Goal: Transaction & Acquisition: Purchase product/service

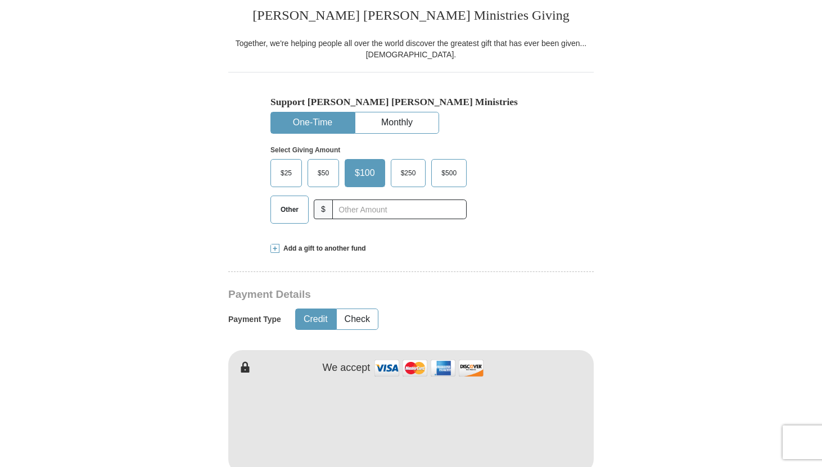
scroll to position [337, 0]
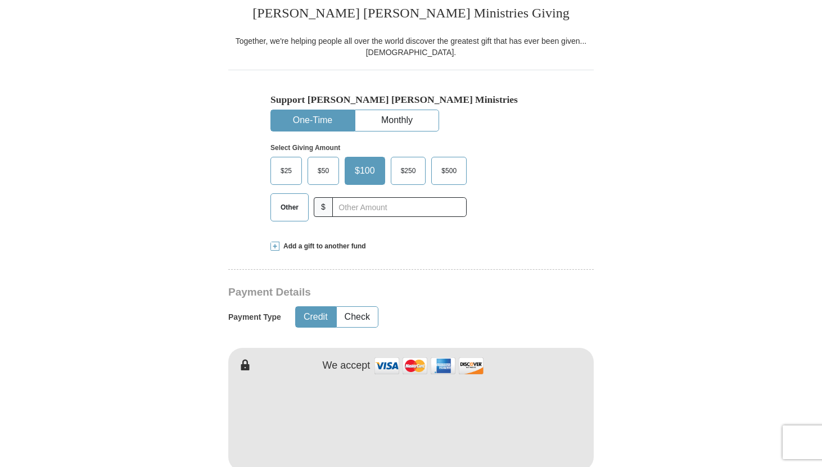
click at [288, 211] on span "Other" at bounding box center [289, 207] width 29 height 17
click at [0, 0] on input "Other" at bounding box center [0, 0] width 0 height 0
click at [373, 207] on input "text" at bounding box center [399, 207] width 125 height 20
click at [363, 207] on input "text" at bounding box center [399, 207] width 125 height 20
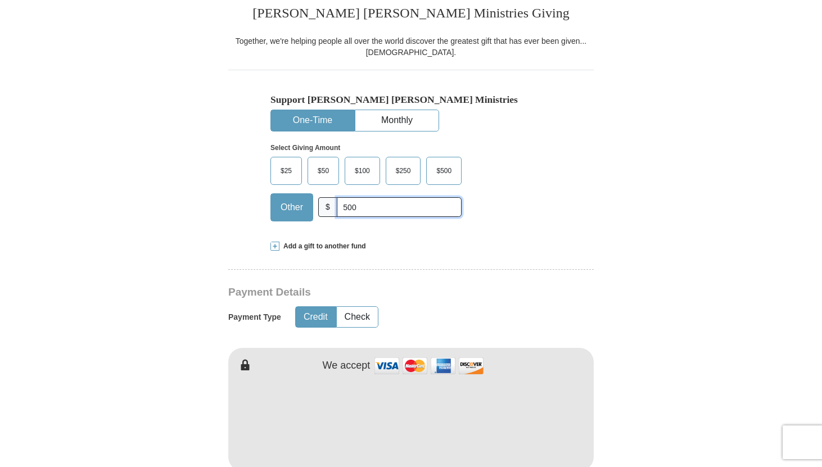
type input "500"
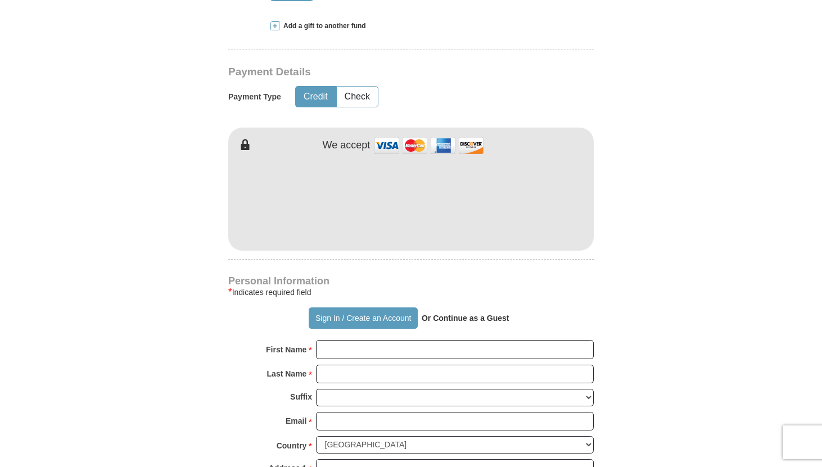
scroll to position [562, 0]
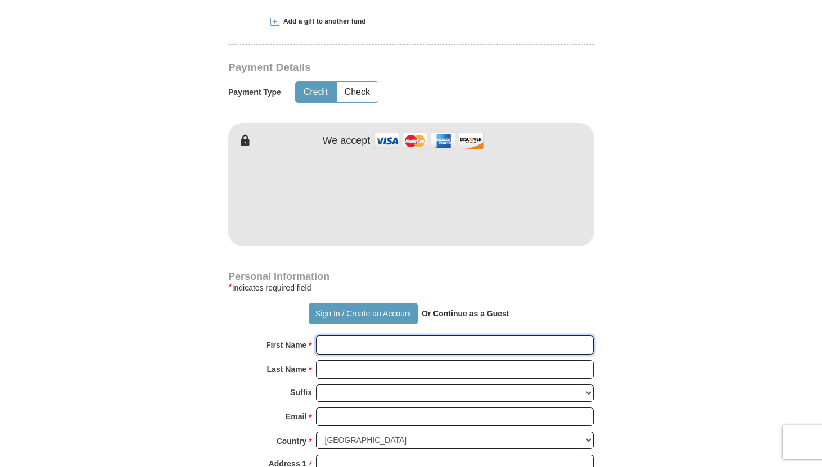
type input "[PERSON_NAME]"
type input "Ravelomanana"
click at [639, 225] on form "Already have an account? Sign in for faster giving. Don't have an account? Crea…" at bounding box center [410, 221] width 641 height 1379
click at [614, 251] on form "Already have an account? Sign in for faster giving. Don't have an account? Crea…" at bounding box center [410, 221] width 641 height 1379
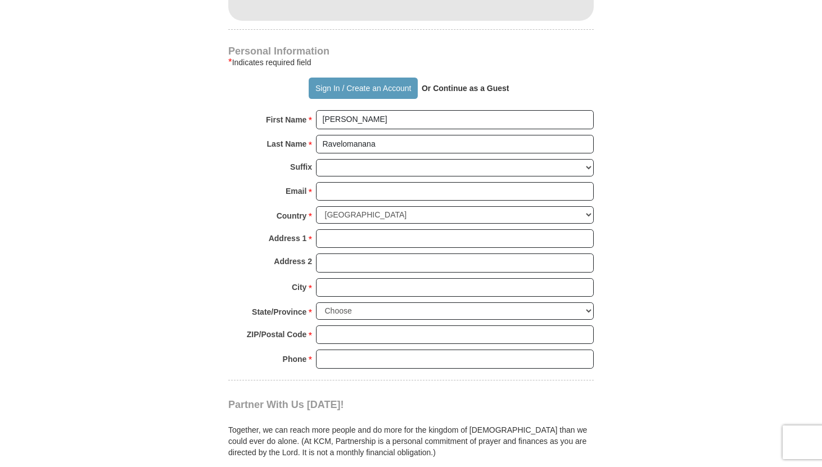
scroll to position [809, 0]
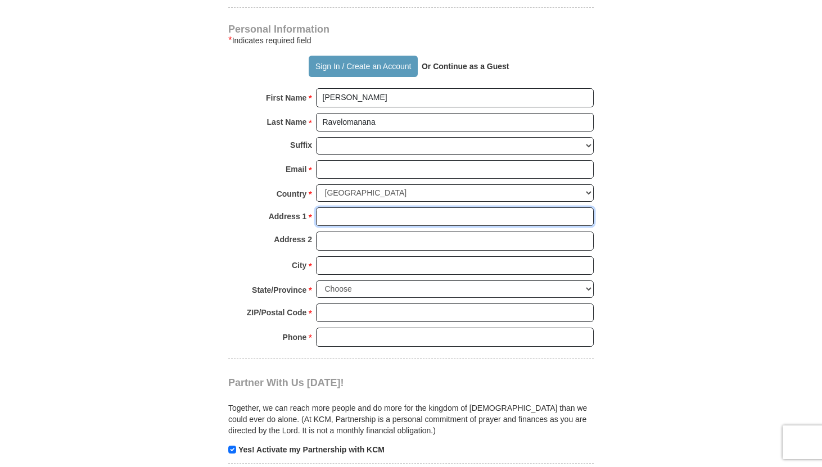
click at [537, 221] on input "Address 1 *" at bounding box center [455, 216] width 278 height 19
type input "[STREET_ADDRESS]"
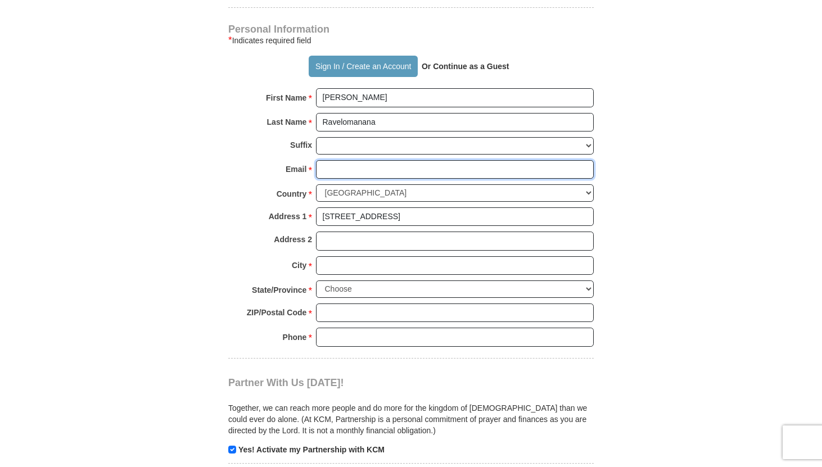
type input "[EMAIL_ADDRESS][DOMAIN_NAME]"
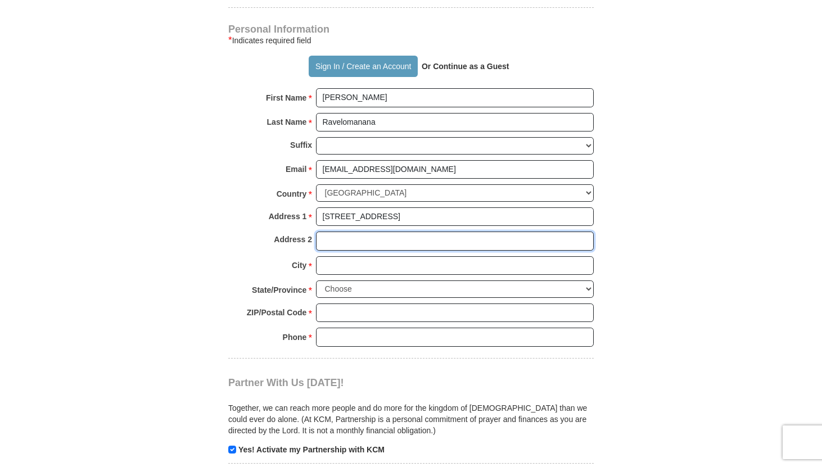
type input "Apt H"
type input "[GEOGRAPHIC_DATA]"
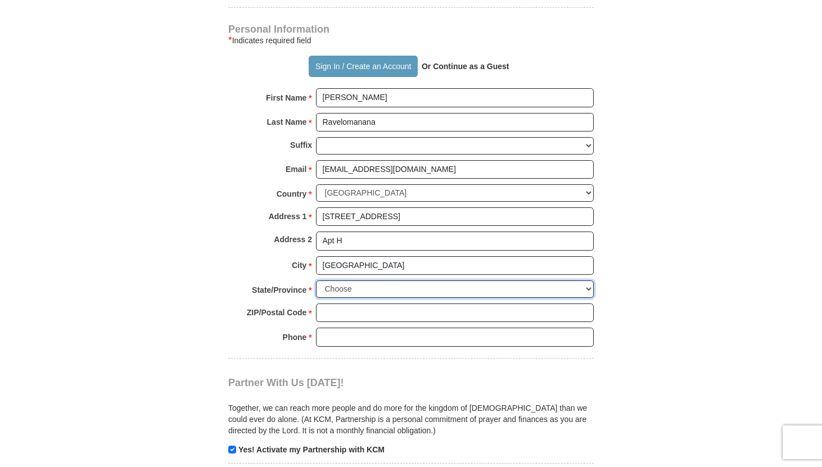
select select "MD"
type input "21211"
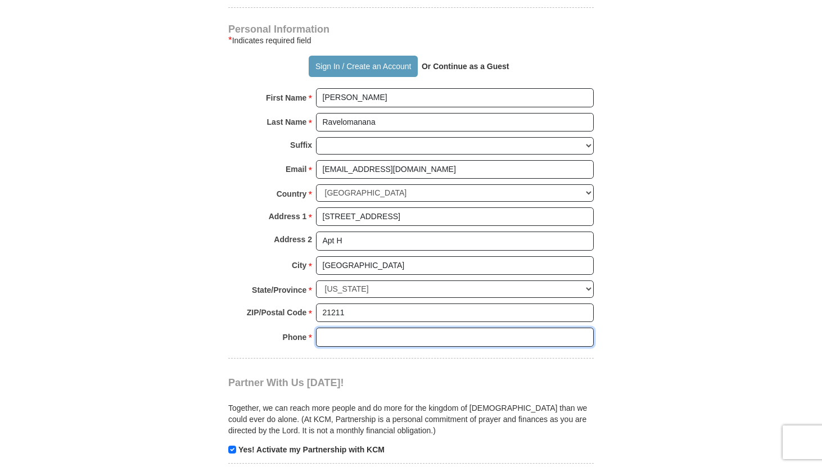
type input "4434543251"
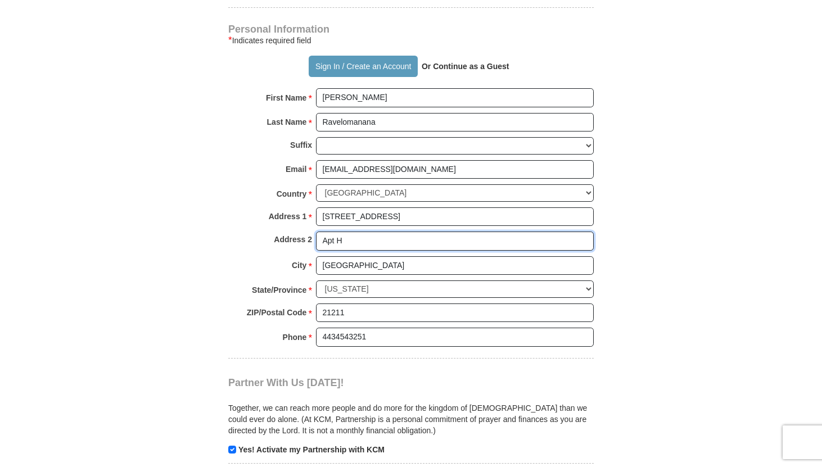
click at [481, 251] on div "Apt H" at bounding box center [455, 241] width 278 height 19
type input "A"
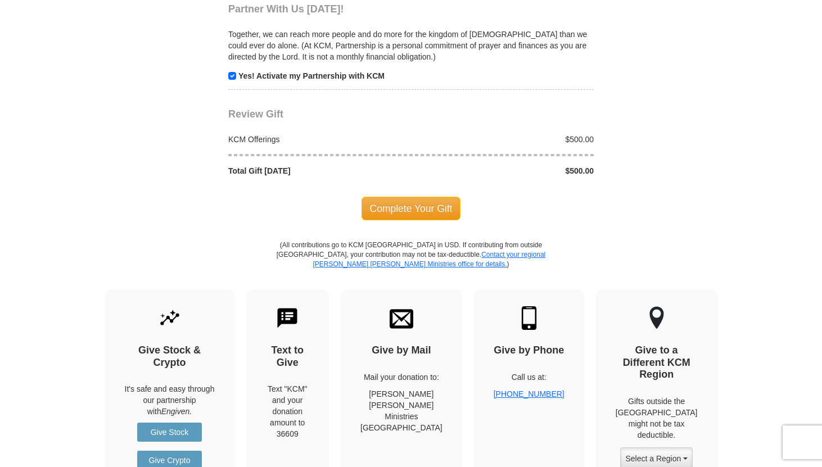
scroll to position [1192, 0]
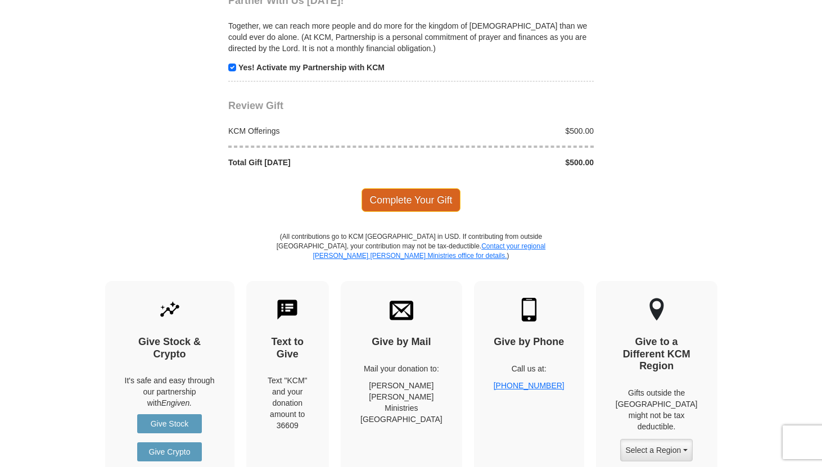
click at [437, 207] on span "Complete Your Gift" at bounding box center [410, 200] width 99 height 24
